Goal: Task Accomplishment & Management: Use online tool/utility

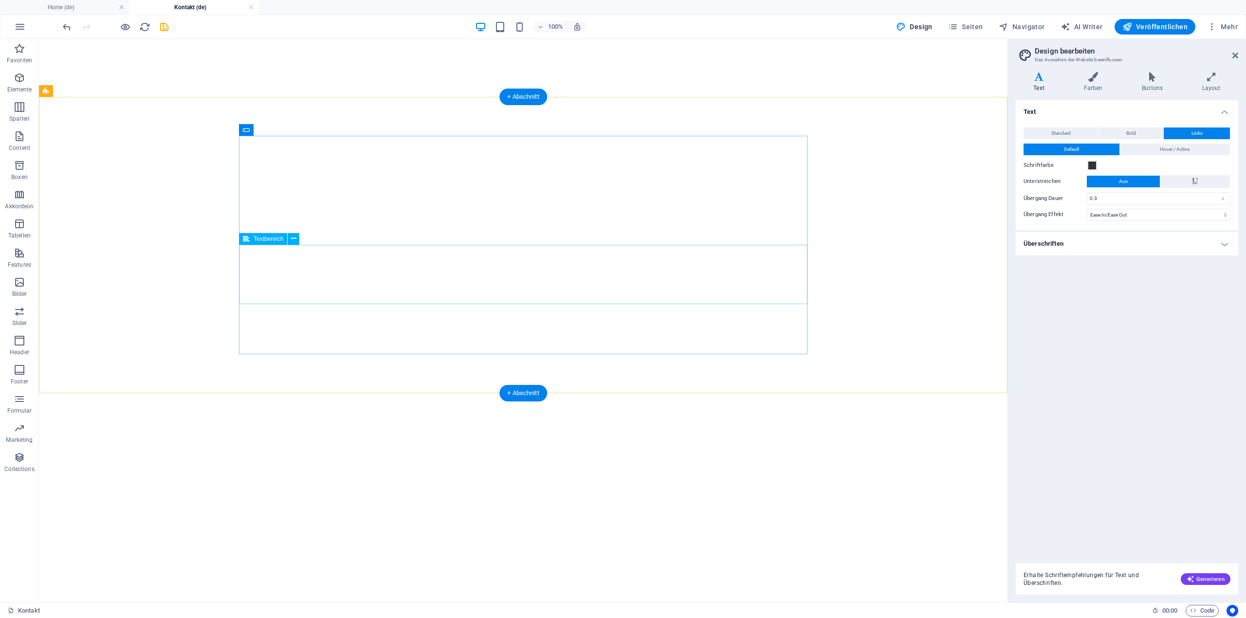
select select "ease-in-out"
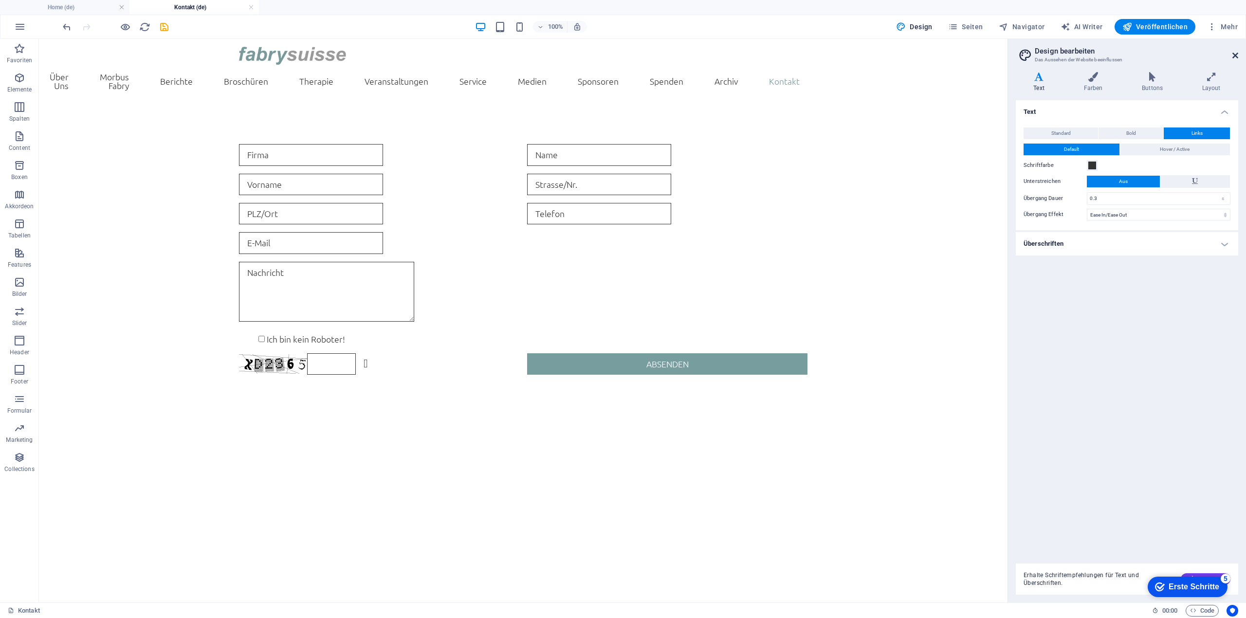
click at [1237, 55] on icon at bounding box center [1236, 56] width 6 height 8
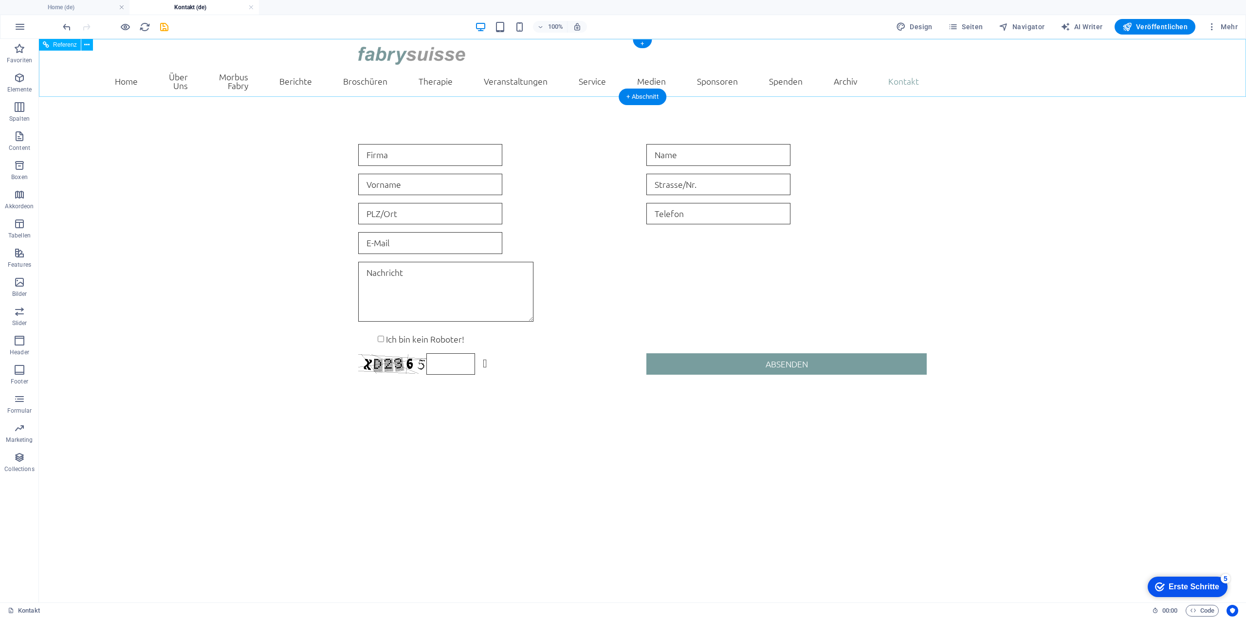
click at [927, 74] on nav "Home Über Uns Statuten Vorstand und Beirut Jahresbericht Morbus Fabry Berichte …" at bounding box center [642, 81] width 569 height 33
click at [927, 76] on nav "Home Über Uns Statuten Vorstand und Beirut Jahresbericht Morbus Fabry Berichte …" at bounding box center [642, 81] width 569 height 33
click at [927, 78] on nav "Home Über Uns Statuten Vorstand und Beirut Jahresbericht Morbus Fabry Berichte …" at bounding box center [642, 81] width 569 height 33
click at [955, 25] on icon "button" at bounding box center [953, 27] width 10 height 10
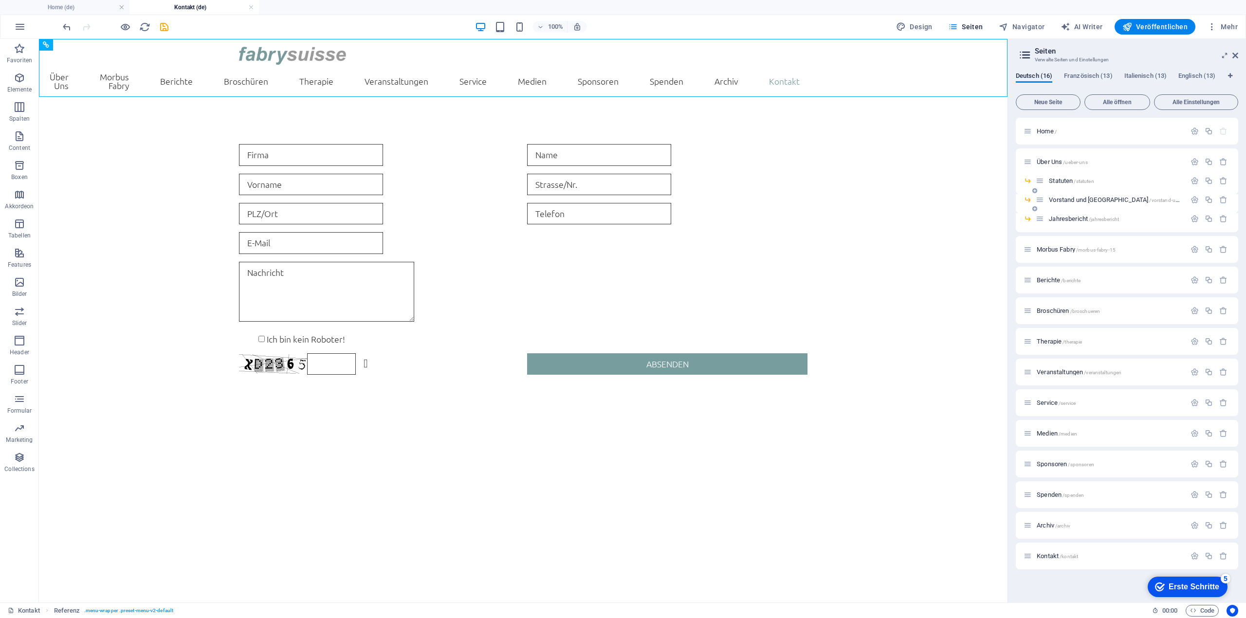
click at [1068, 199] on span "Vorstand und [GEOGRAPHIC_DATA] /vorstand-und-[GEOGRAPHIC_DATA]" at bounding box center [1141, 199] width 184 height 7
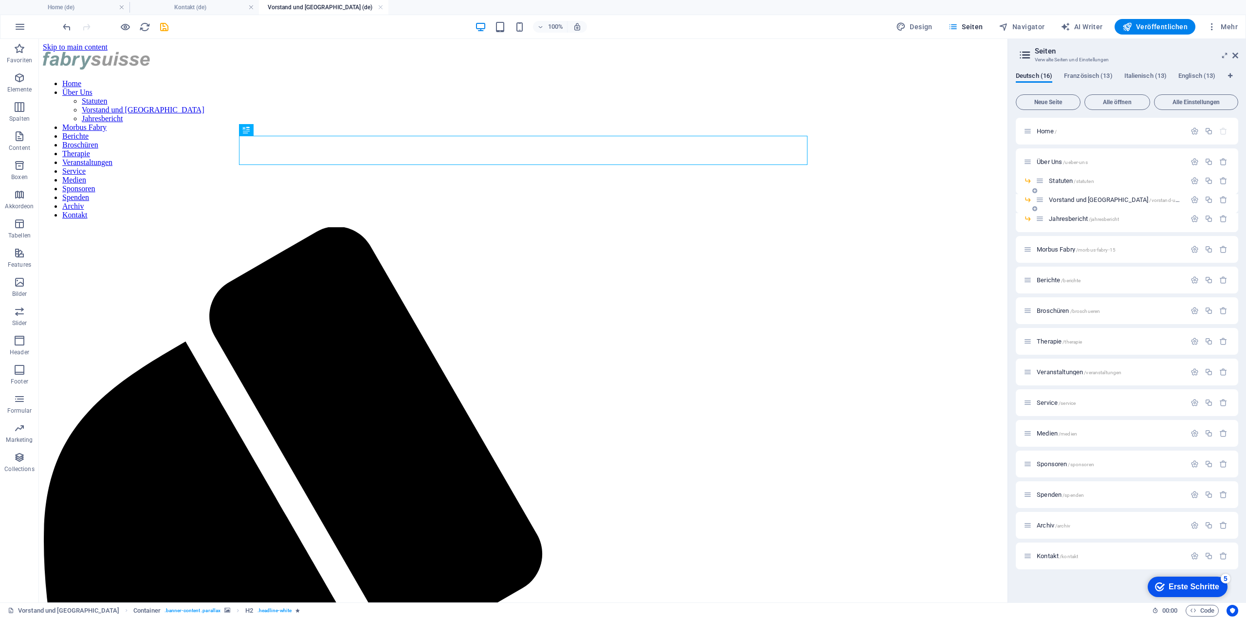
click at [1067, 201] on span "Vorstand und [GEOGRAPHIC_DATA] /vorstand-und-[GEOGRAPHIC_DATA]" at bounding box center [1141, 199] width 184 height 7
click at [1053, 183] on span "Statuten /statuten" at bounding box center [1071, 180] width 45 height 7
click at [326, 12] on h4 "Vorstand und [GEOGRAPHIC_DATA] (de)" at bounding box center [323, 7] width 129 height 11
